Goal: Understand process/instructions: Learn how to perform a task or action

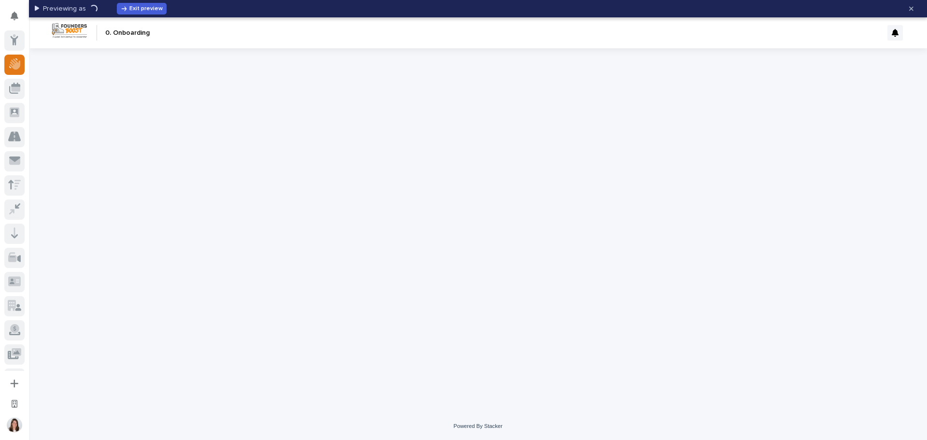
scroll to position [22, 0]
click at [90, 9] on icon "button" at bounding box center [92, 8] width 5 height 7
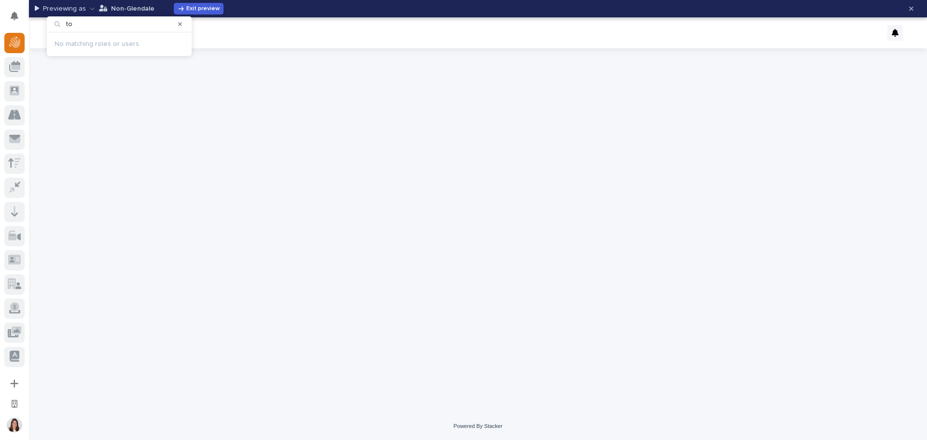
type input "t"
type input "w"
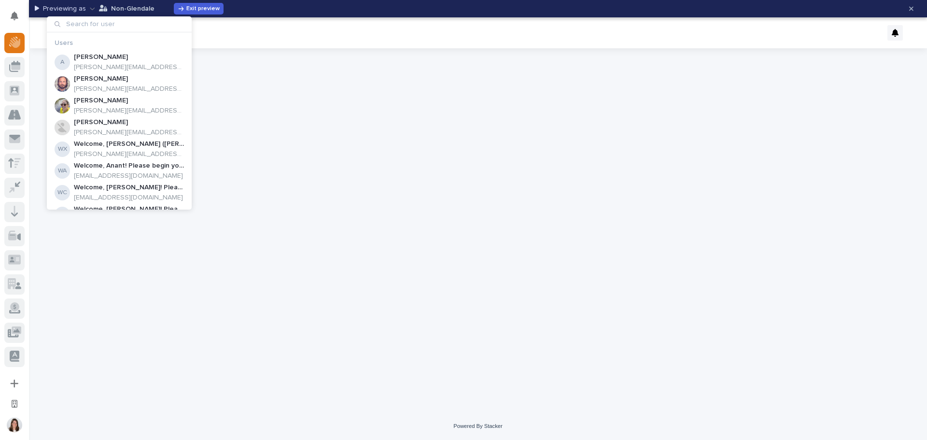
click at [299, 23] on div at bounding box center [519, 32] width 728 height 31
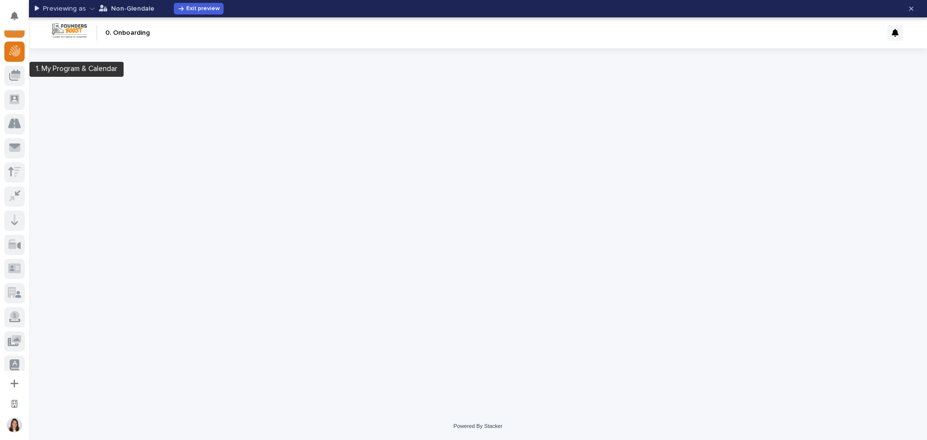
scroll to position [0, 0]
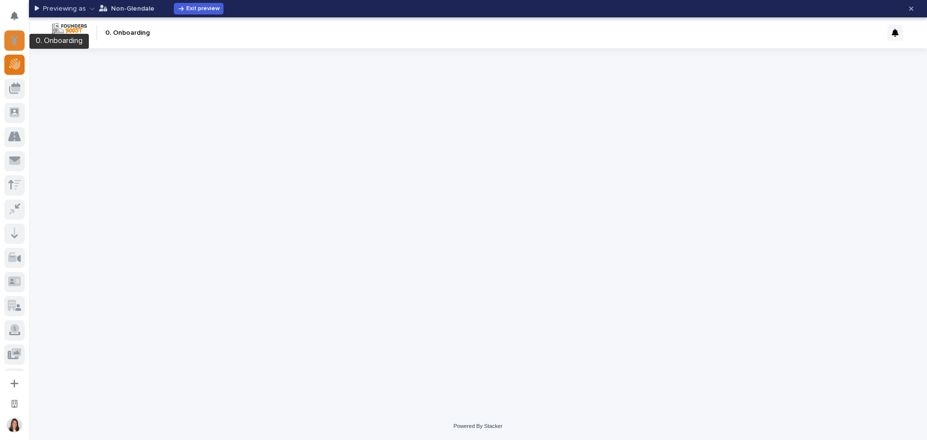
click at [15, 39] on icon at bounding box center [15, 40] width 8 height 9
